Goal: Task Accomplishment & Management: Manage account settings

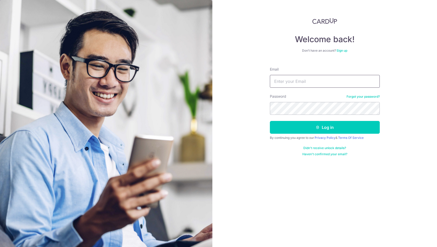
click at [312, 86] on input "Email" at bounding box center [325, 81] width 110 height 13
type input "vernon@vernons.sg"
click at [270, 121] on button "Log in" at bounding box center [325, 127] width 110 height 13
